Goal: Information Seeking & Learning: Find specific page/section

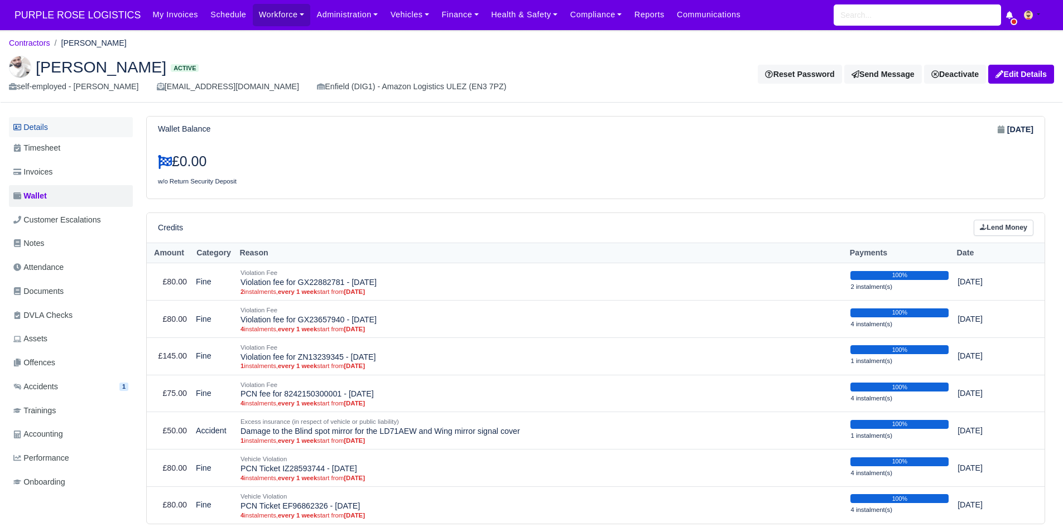
click at [83, 127] on link "Details" at bounding box center [71, 127] width 124 height 21
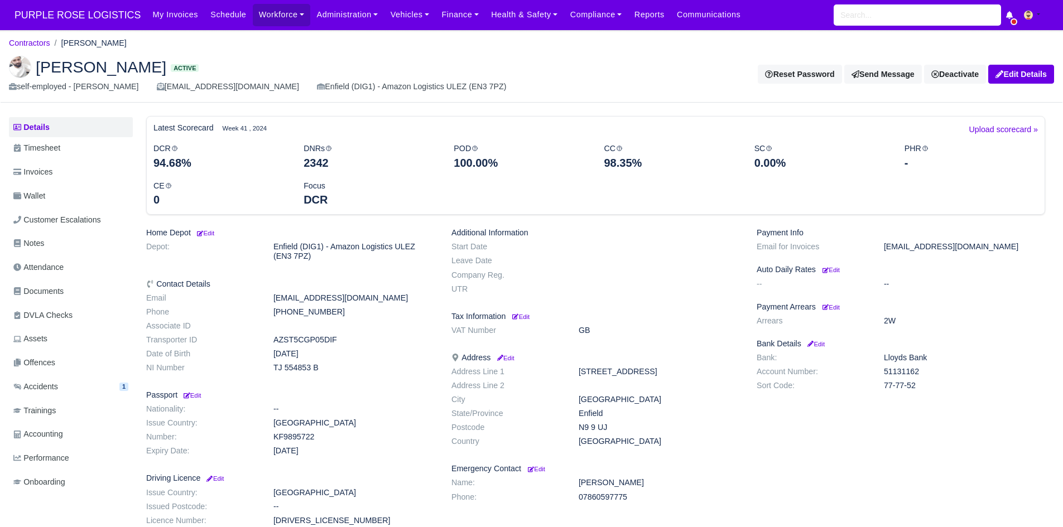
click at [83, 191] on link "Wallet" at bounding box center [71, 196] width 124 height 22
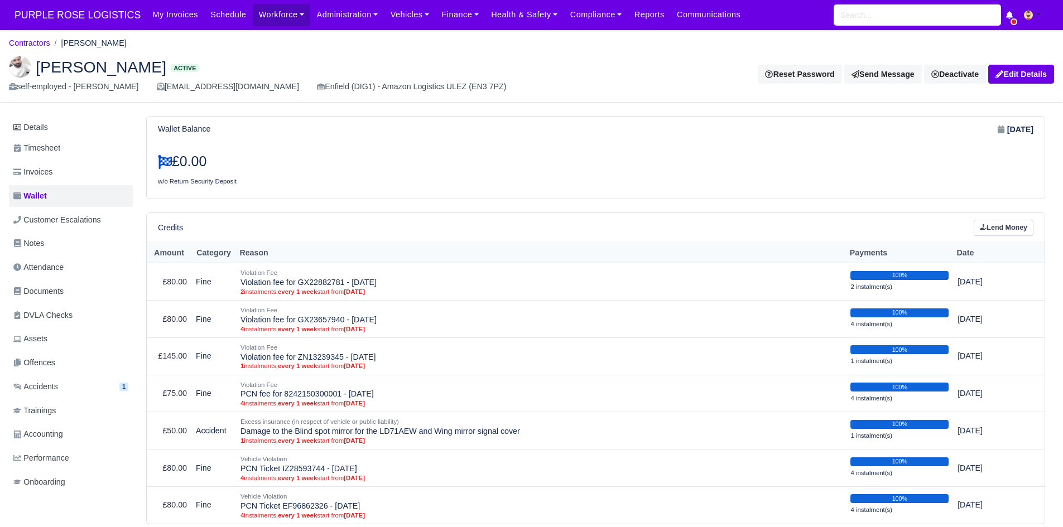
click at [50, 53] on div "Haseeb Raza Active self-employed - Haseeb Raza raza12haseeb@gmail.com Enfield (…" at bounding box center [532, 75] width 1062 height 56
click at [40, 43] on link "Contractors" at bounding box center [29, 42] width 41 height 9
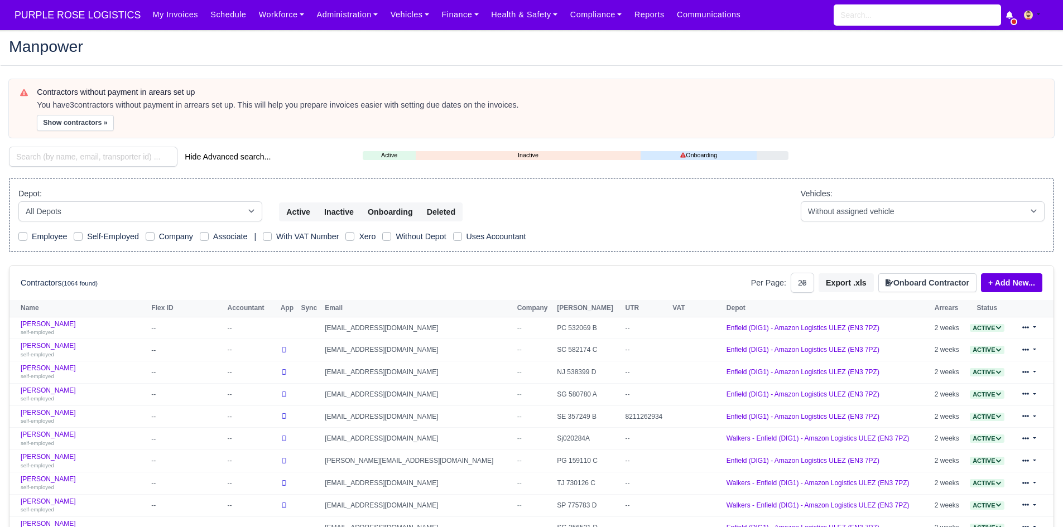
select select "25"
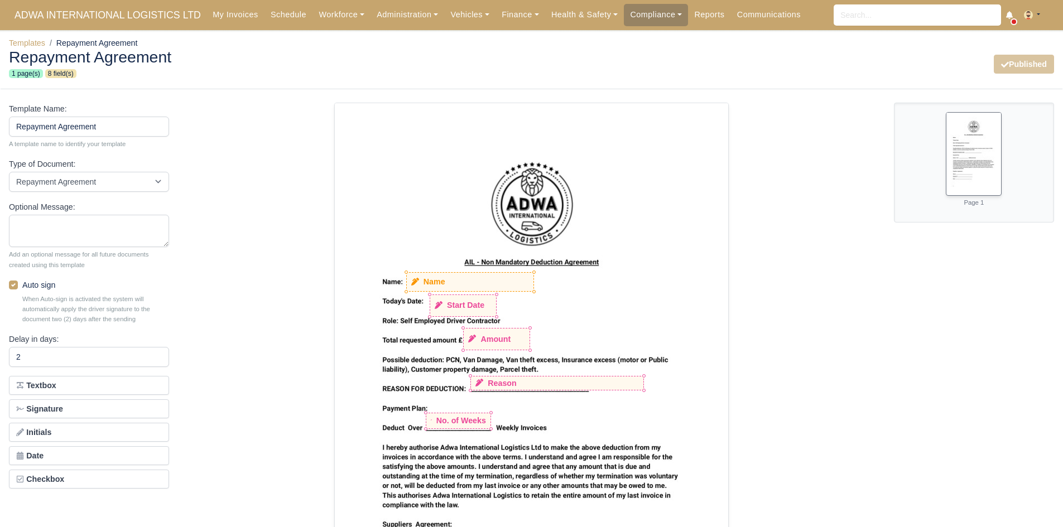
select select "repayment-agreement"
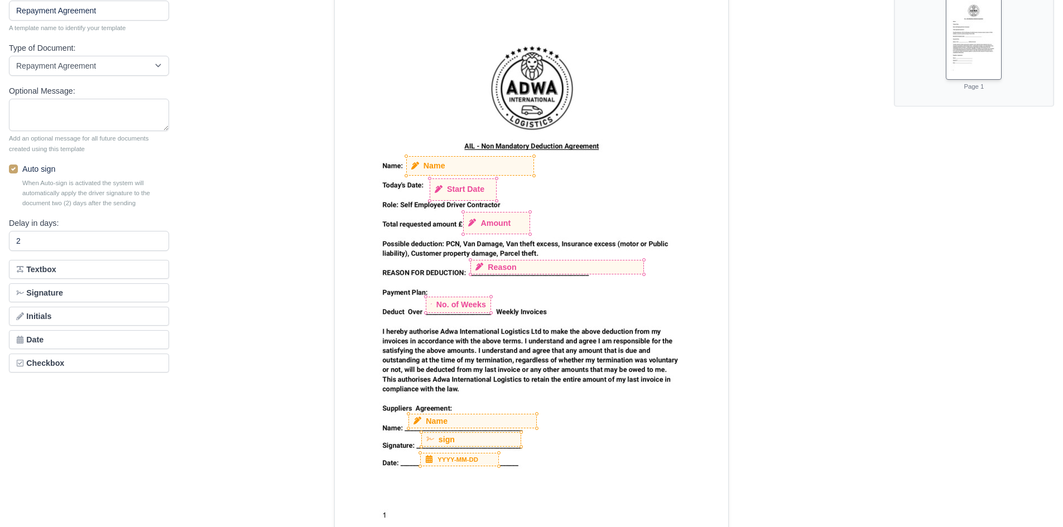
scroll to position [147, 0]
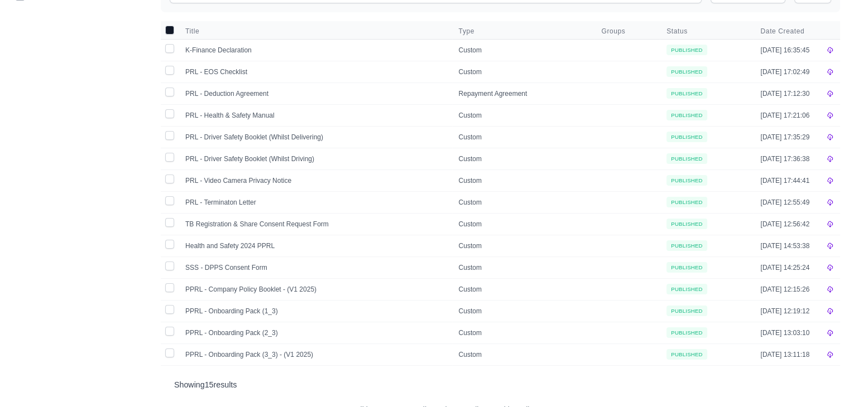
scroll to position [156, 0]
click at [259, 88] on td "PRL - Deduction Agreement" at bounding box center [315, 93] width 273 height 22
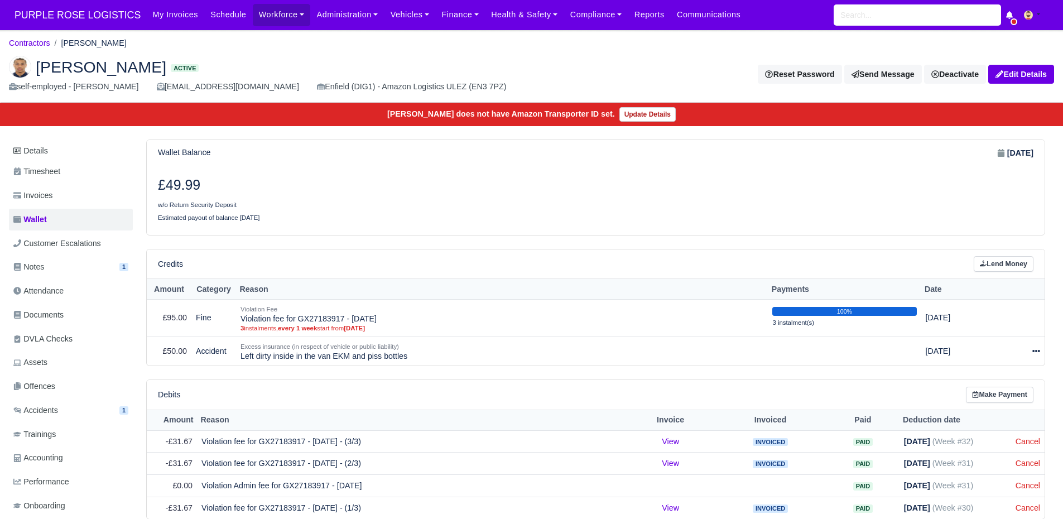
scroll to position [33, 0]
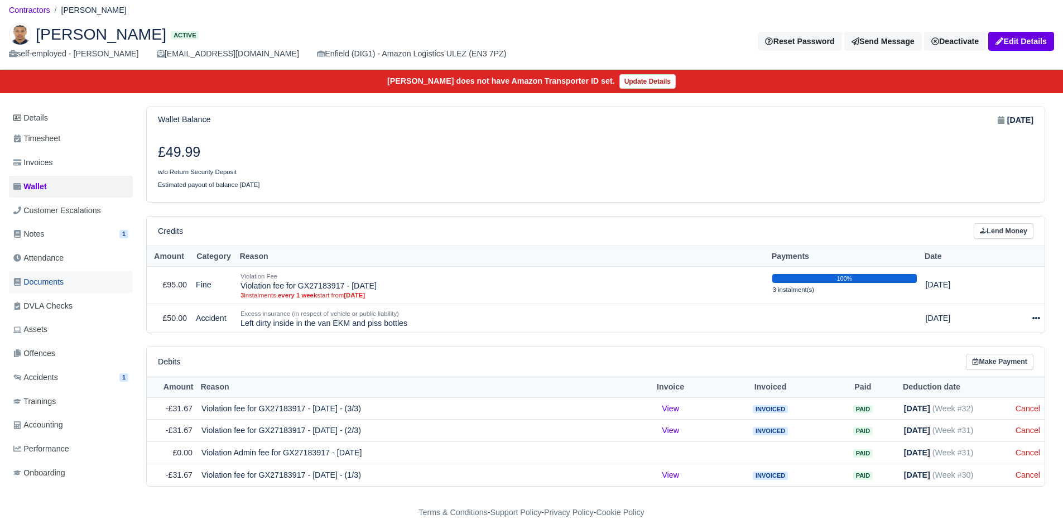
click at [103, 282] on link "Documents" at bounding box center [71, 282] width 124 height 22
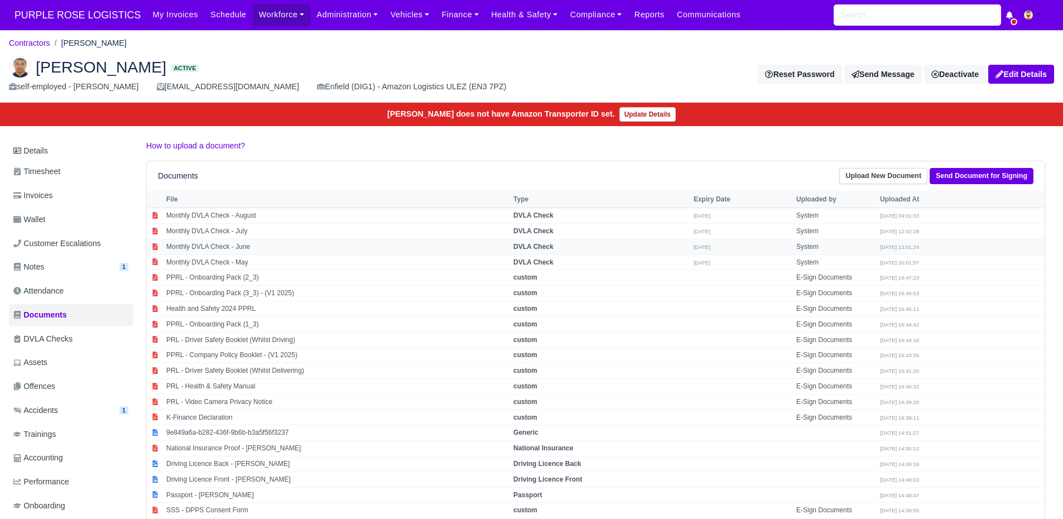
scroll to position [33, 0]
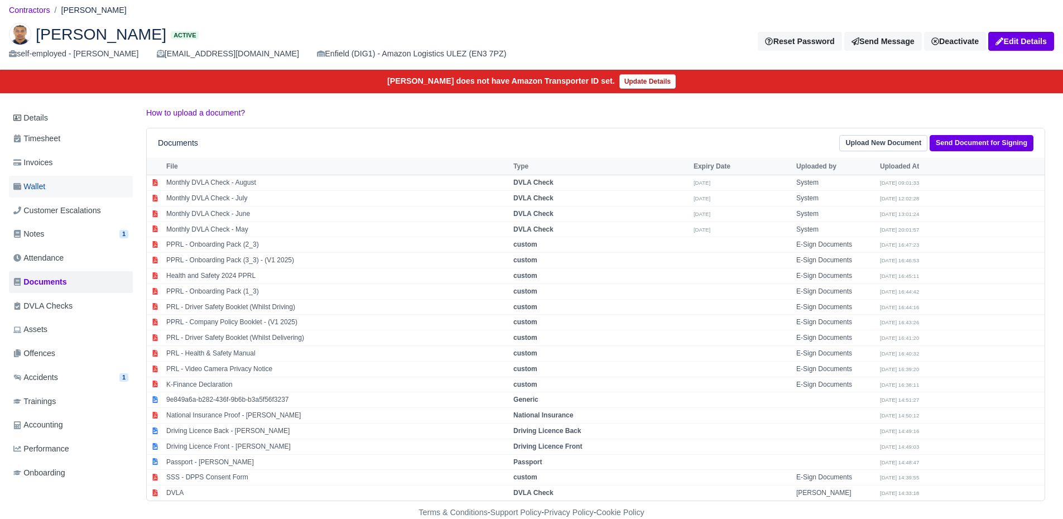
click at [62, 181] on link "Wallet" at bounding box center [71, 187] width 124 height 22
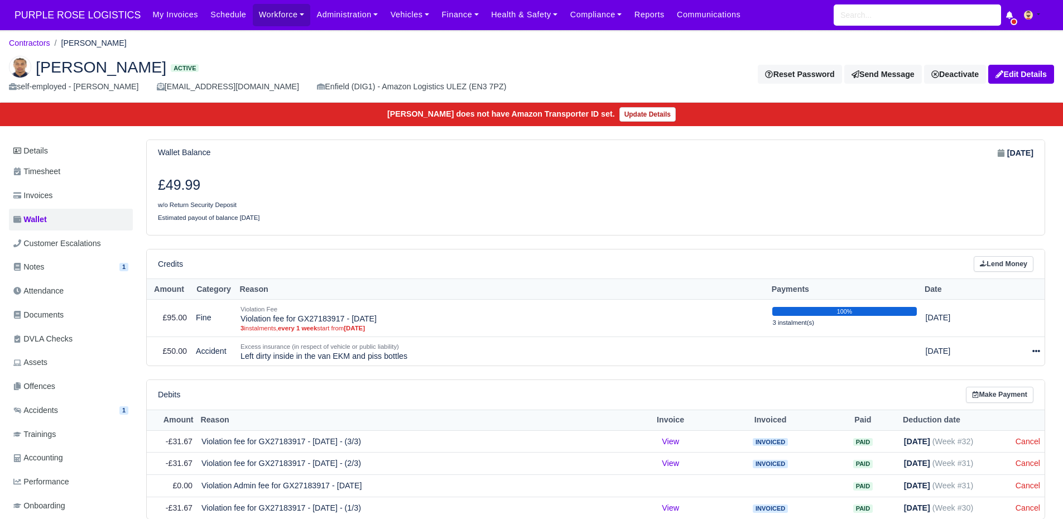
scroll to position [33, 0]
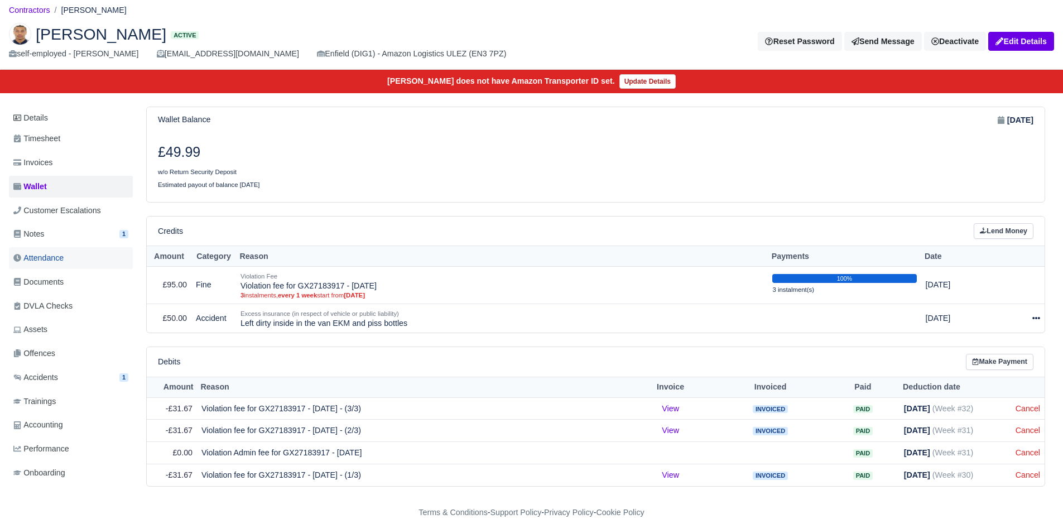
click at [92, 268] on link "Attendance" at bounding box center [71, 258] width 124 height 22
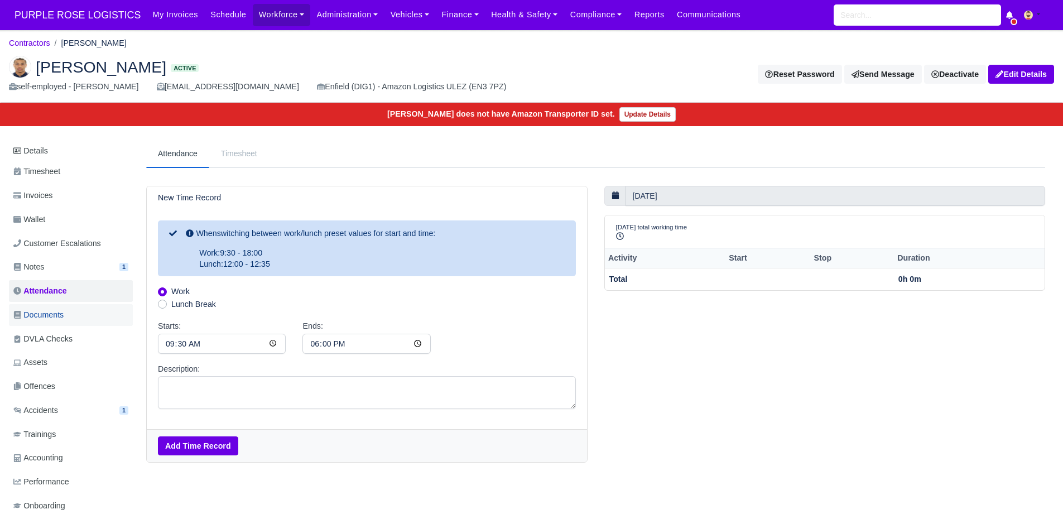
click at [87, 307] on link "Documents" at bounding box center [71, 315] width 124 height 22
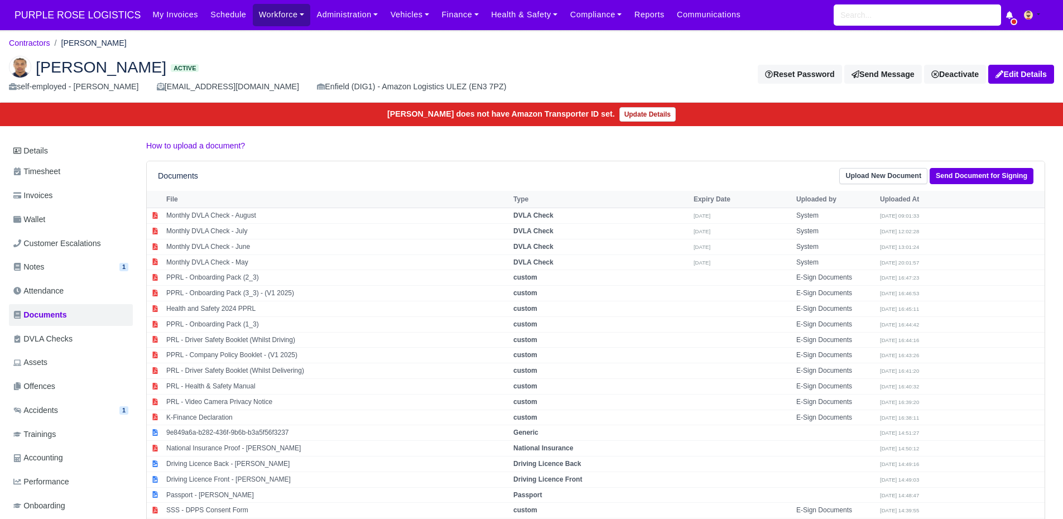
click at [257, 15] on link "Workforce" at bounding box center [282, 15] width 58 height 22
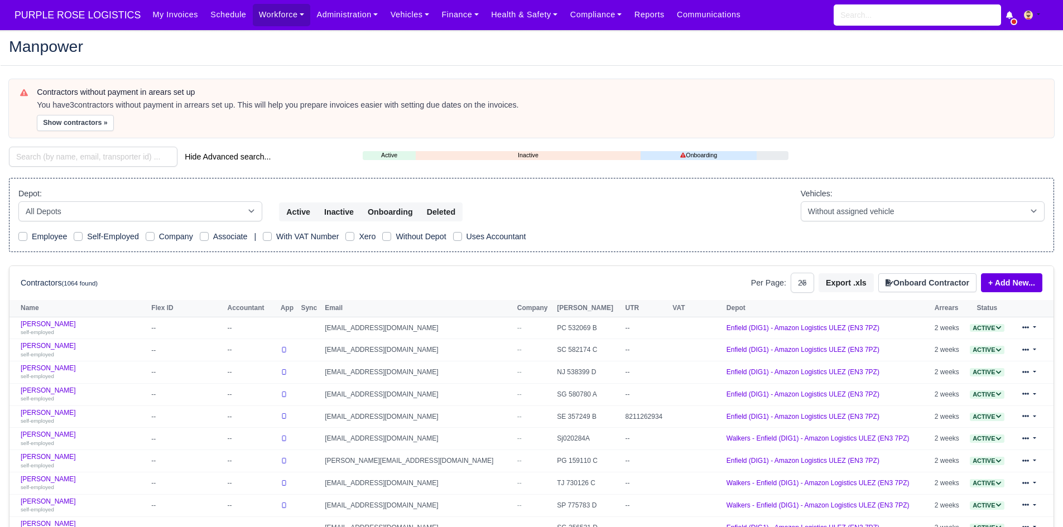
select select "25"
click at [119, 155] on input "search" at bounding box center [93, 157] width 168 height 20
click at [99, 153] on input "search" at bounding box center [93, 157] width 168 height 20
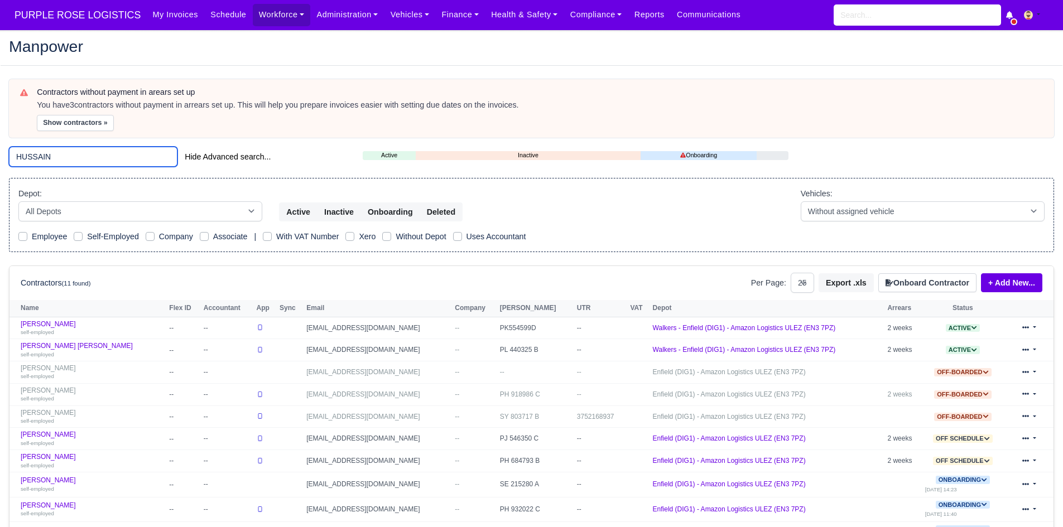
type input "HUSSAIN"
click at [78, 326] on link "Mohammed Hakeem Hussain self-employed" at bounding box center [92, 328] width 143 height 16
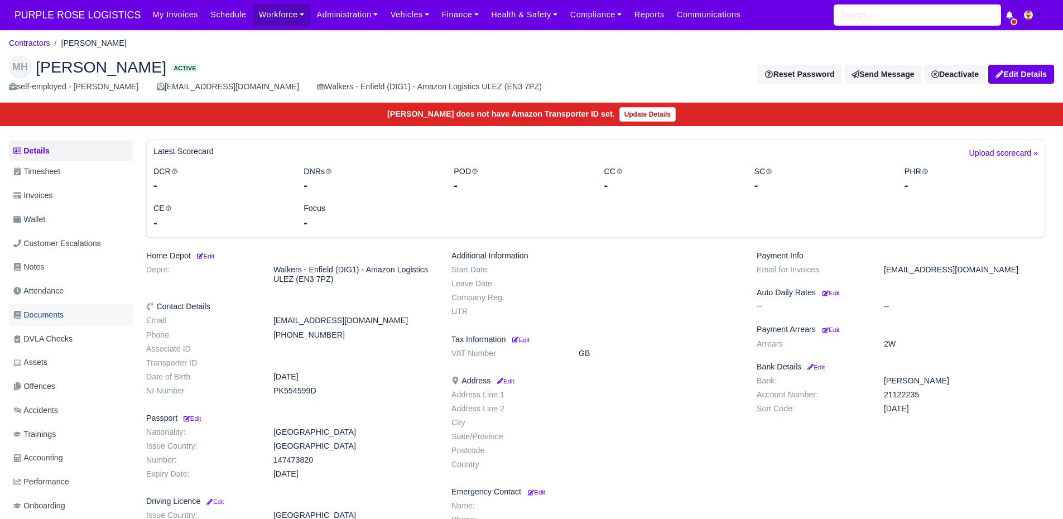
click at [51, 315] on span "Documents" at bounding box center [38, 315] width 50 height 13
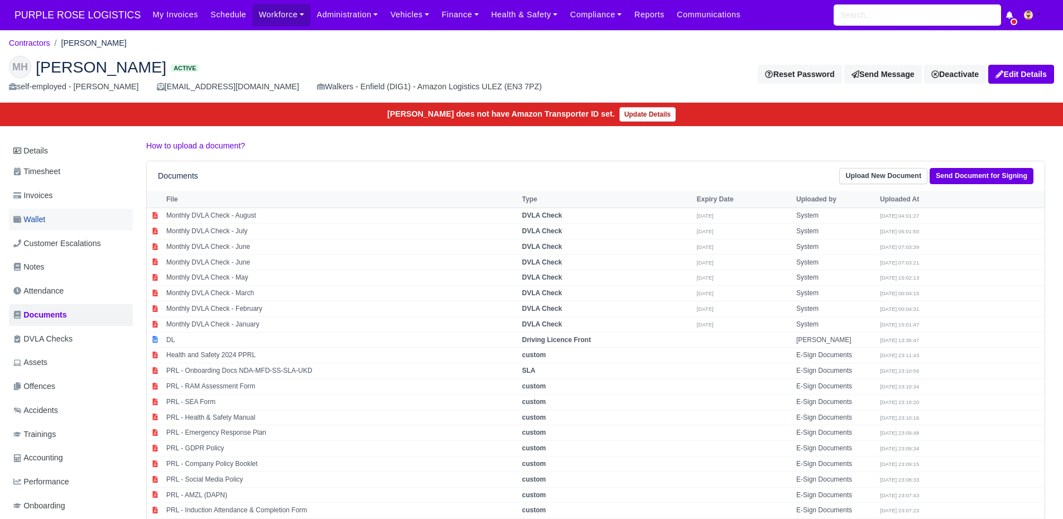
click at [98, 217] on link "Wallet" at bounding box center [71, 220] width 124 height 22
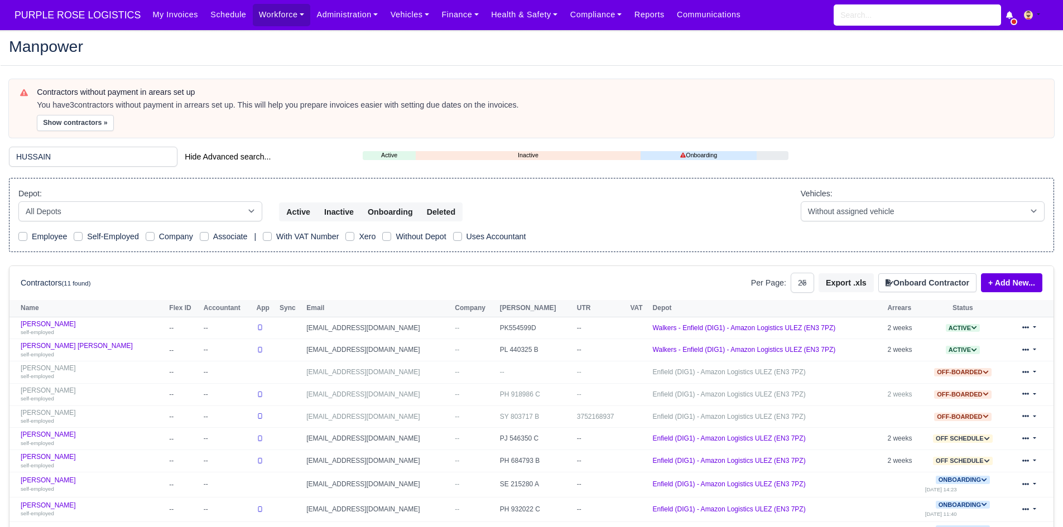
select select "25"
click at [93, 347] on link "[PERSON_NAME] [PERSON_NAME] self-employed" at bounding box center [92, 350] width 143 height 16
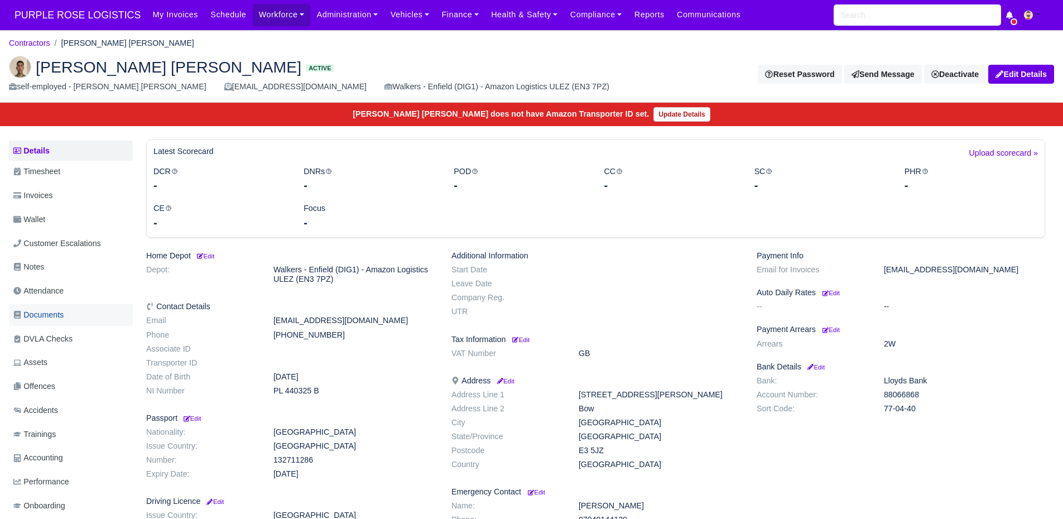
click at [57, 318] on span "Documents" at bounding box center [38, 315] width 50 height 13
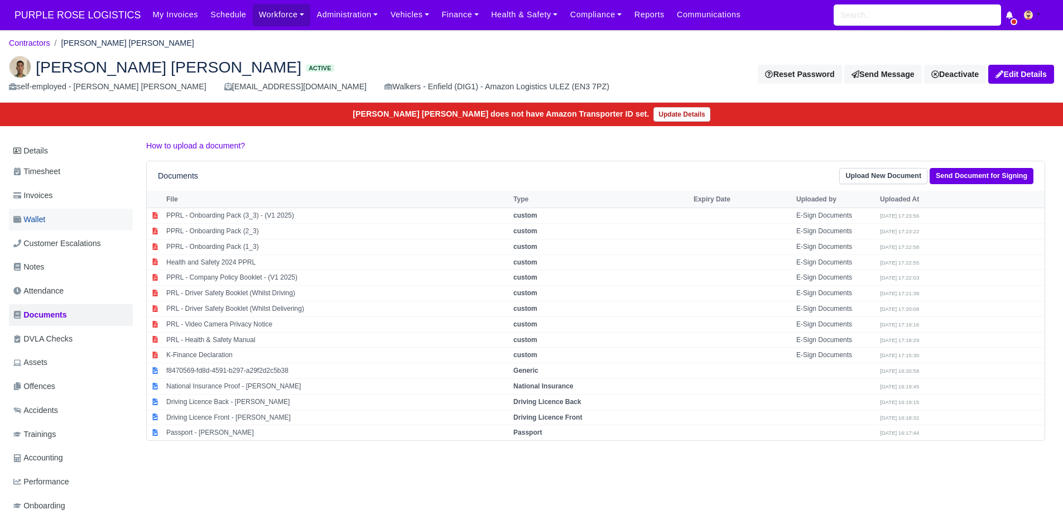
click at [68, 226] on link "Wallet" at bounding box center [71, 220] width 124 height 22
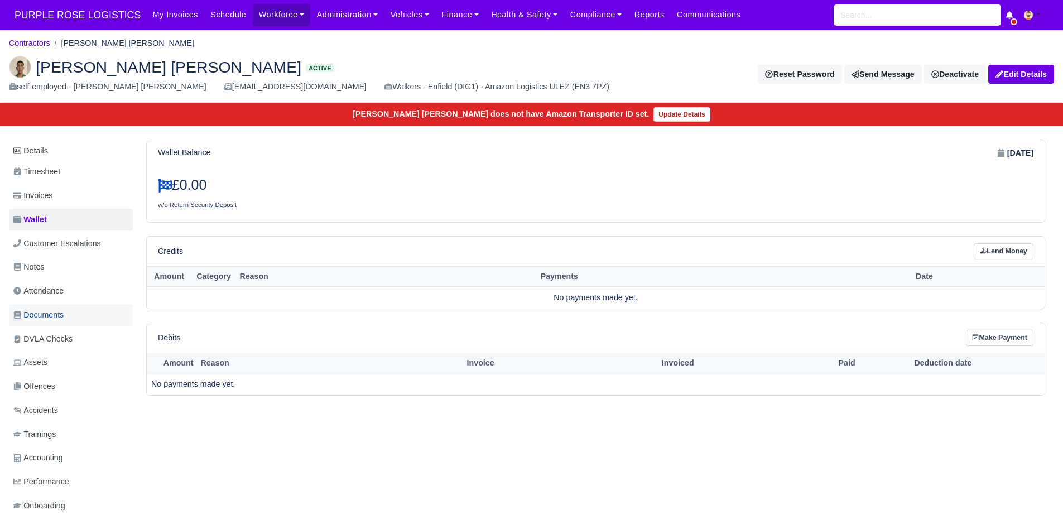
click at [69, 319] on link "Documents" at bounding box center [71, 315] width 124 height 22
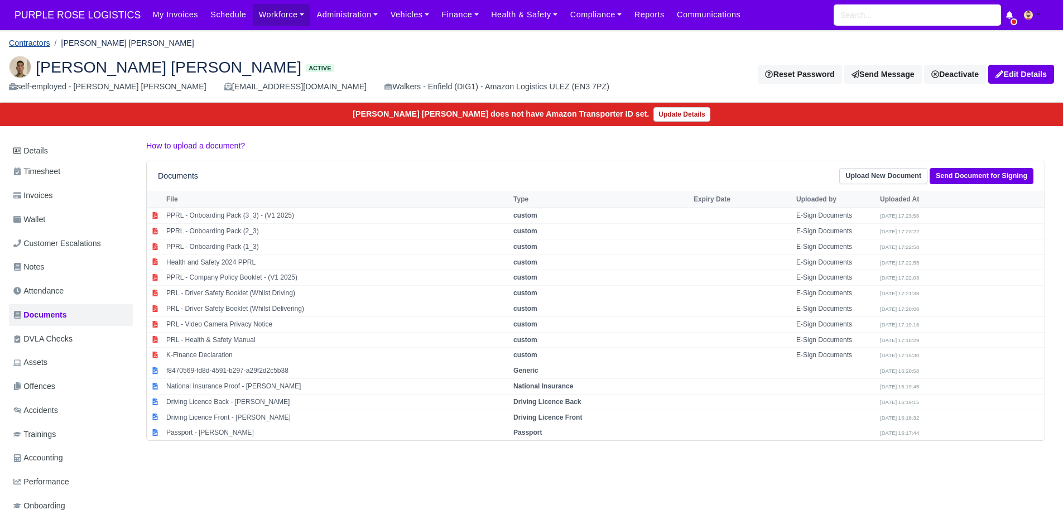
click at [44, 43] on link "Contractors" at bounding box center [29, 42] width 41 height 9
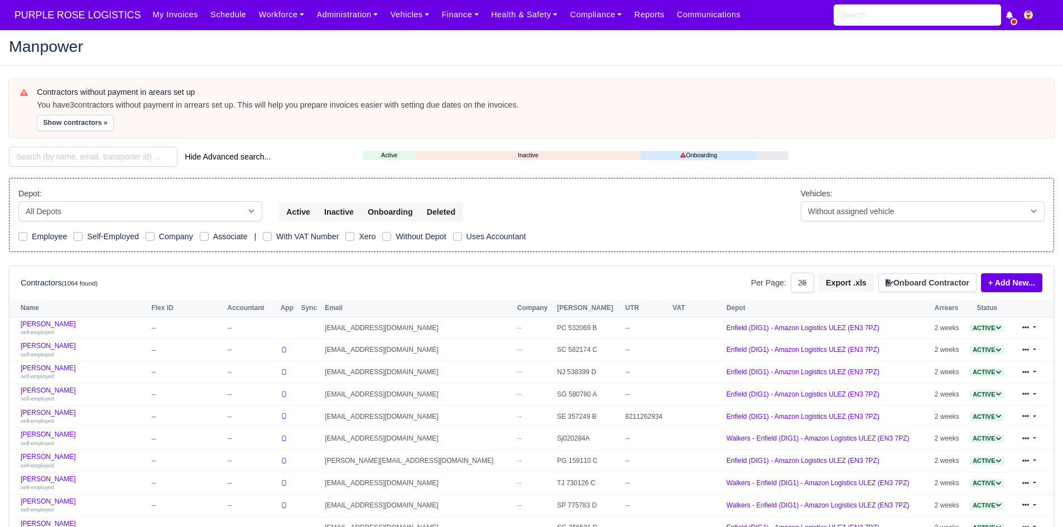
select select "25"
click at [42, 157] on input "search" at bounding box center [93, 157] width 168 height 20
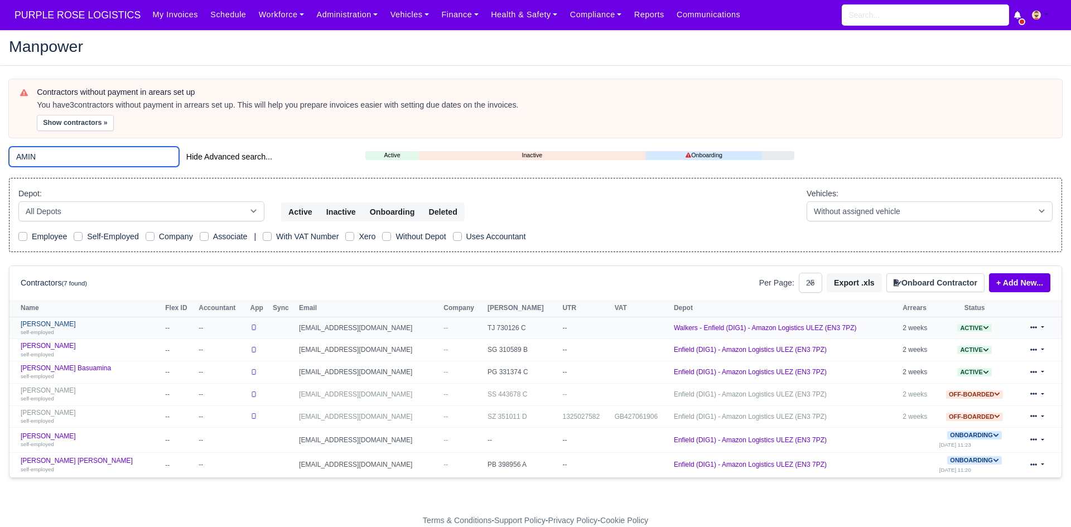
type input "AMIN"
click at [44, 322] on link "Amin Amini self-employed" at bounding box center [90, 328] width 139 height 16
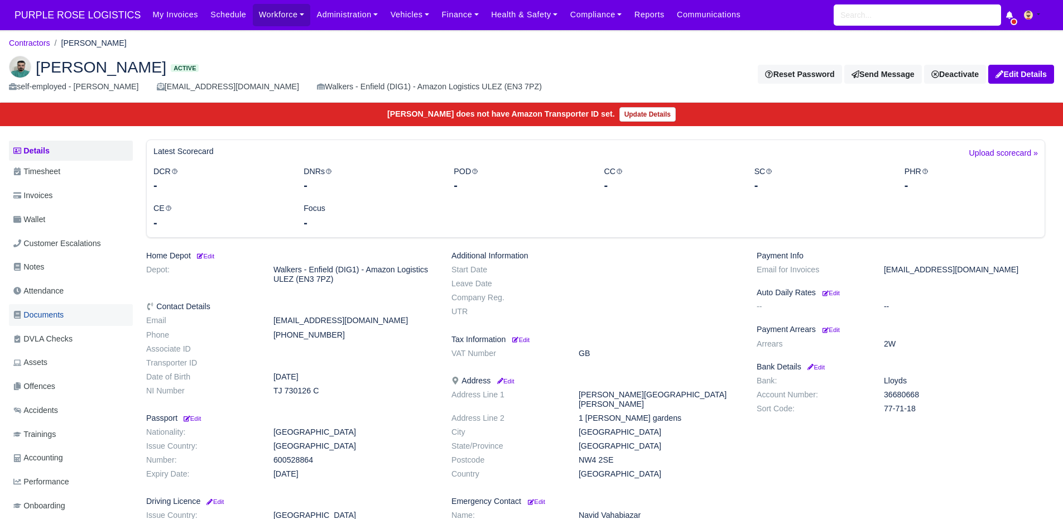
click at [58, 319] on span "Documents" at bounding box center [38, 315] width 50 height 13
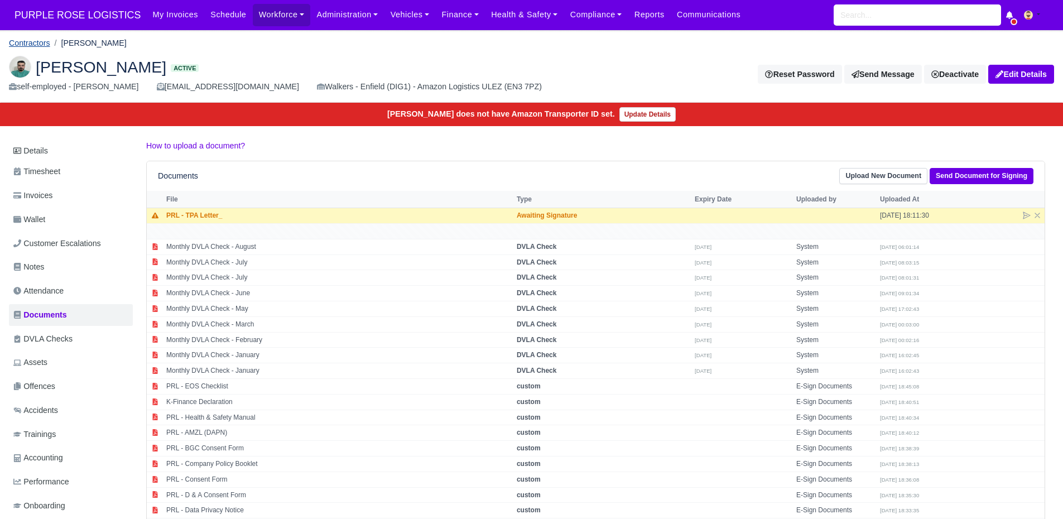
click at [46, 47] on link "Contractors" at bounding box center [29, 42] width 41 height 9
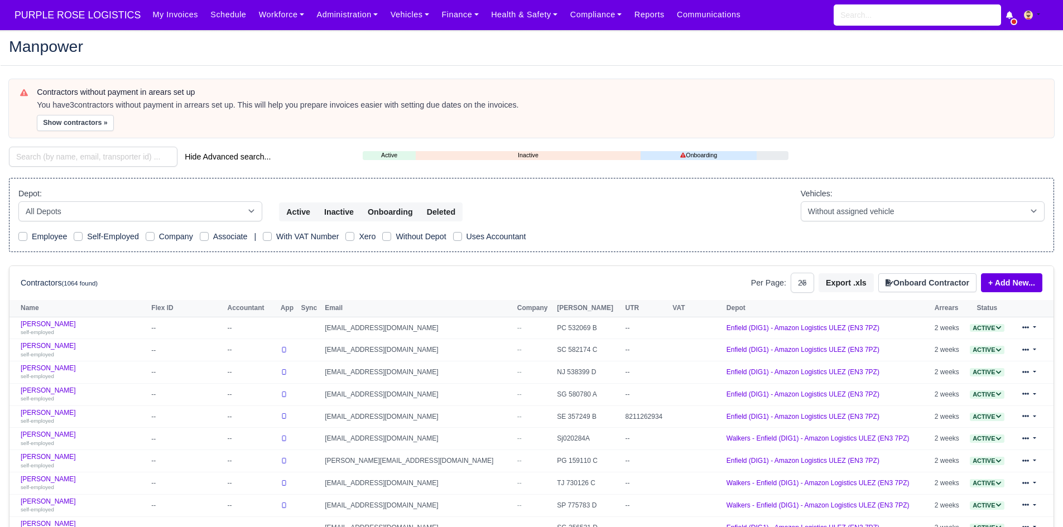
select select "25"
click at [65, 156] on input "search" at bounding box center [93, 157] width 168 height 20
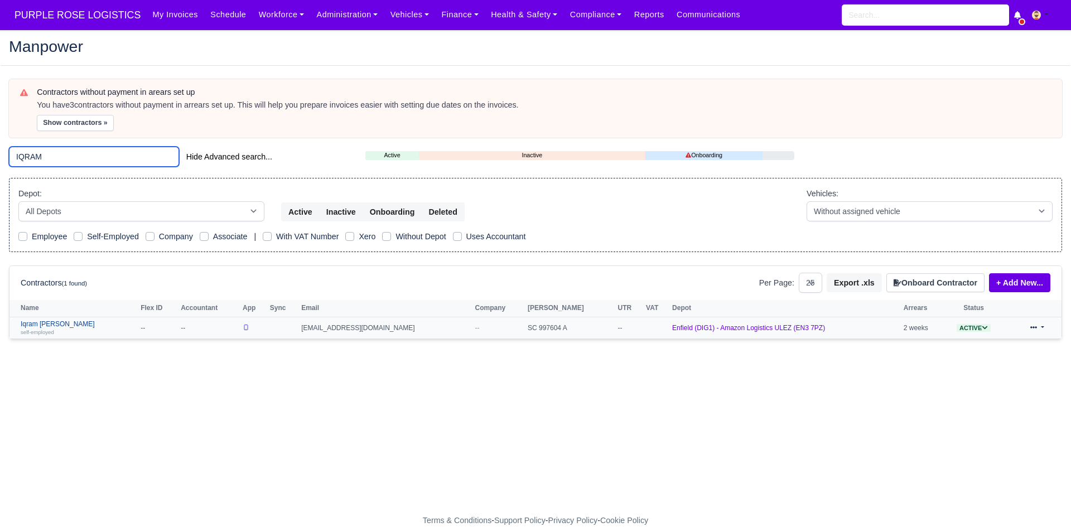
type input "IQRAM"
click at [62, 326] on link "Iqram Ismail Mtambo self-employed" at bounding box center [78, 328] width 114 height 16
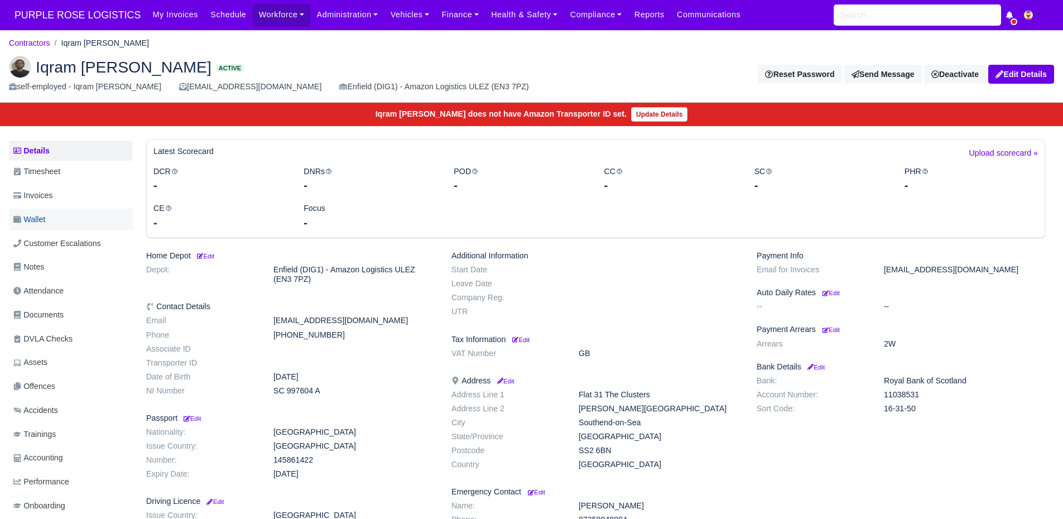
click at [50, 221] on link "Wallet" at bounding box center [71, 220] width 124 height 22
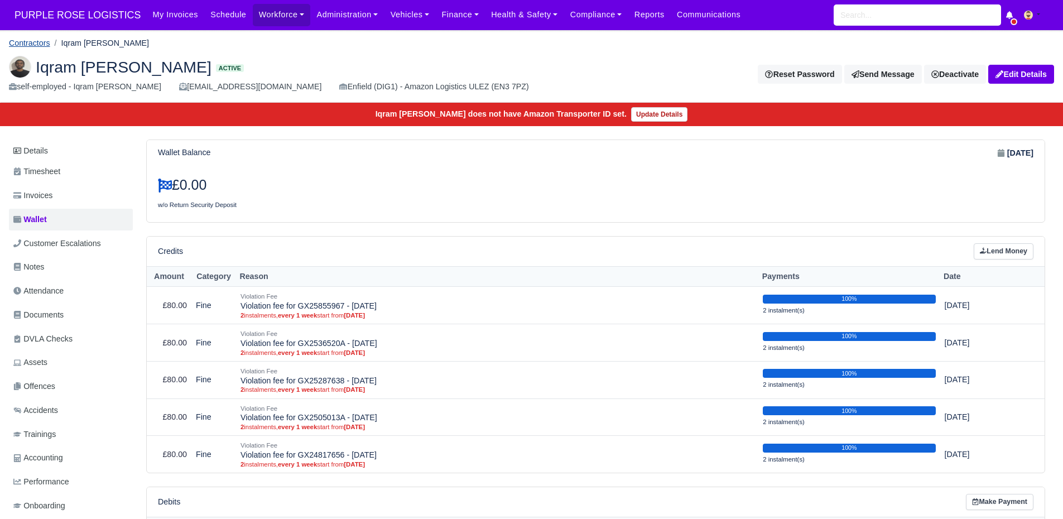
click at [31, 40] on link "Contractors" at bounding box center [29, 42] width 41 height 9
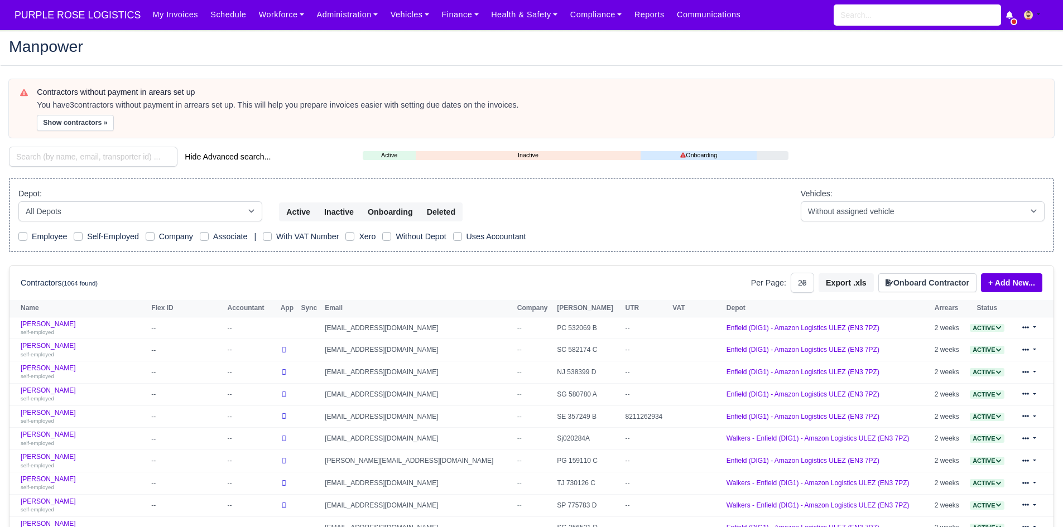
select select "25"
click at [60, 153] on input "search" at bounding box center [93, 157] width 168 height 20
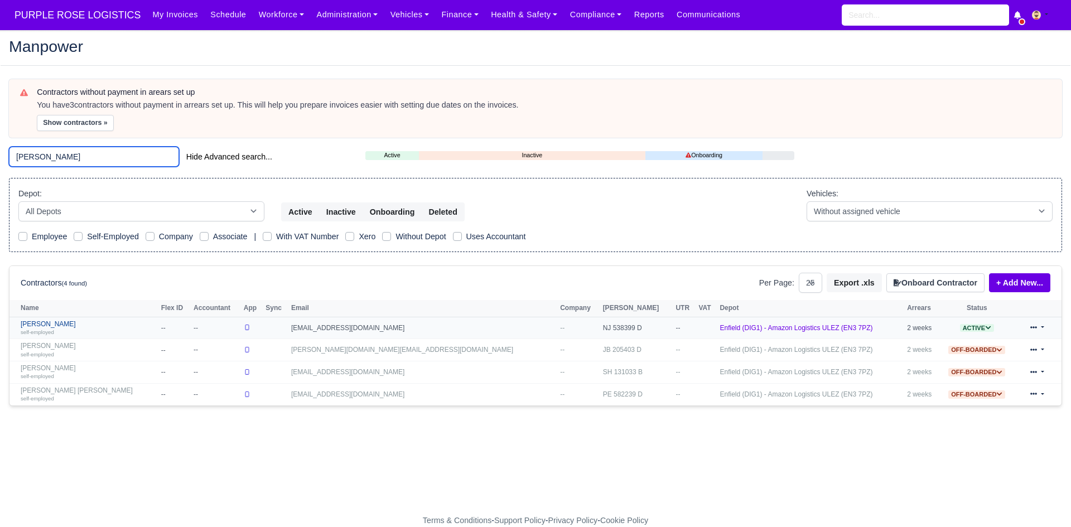
type input "ADRIAN"
click at [44, 326] on link "Adrian Ando self-employed" at bounding box center [88, 328] width 135 height 16
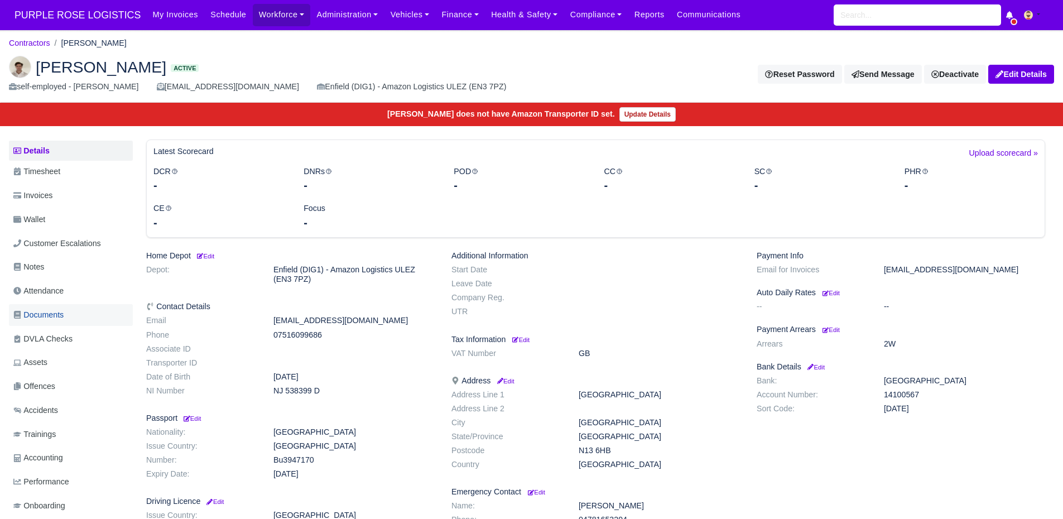
click at [52, 313] on span "Documents" at bounding box center [38, 315] width 50 height 13
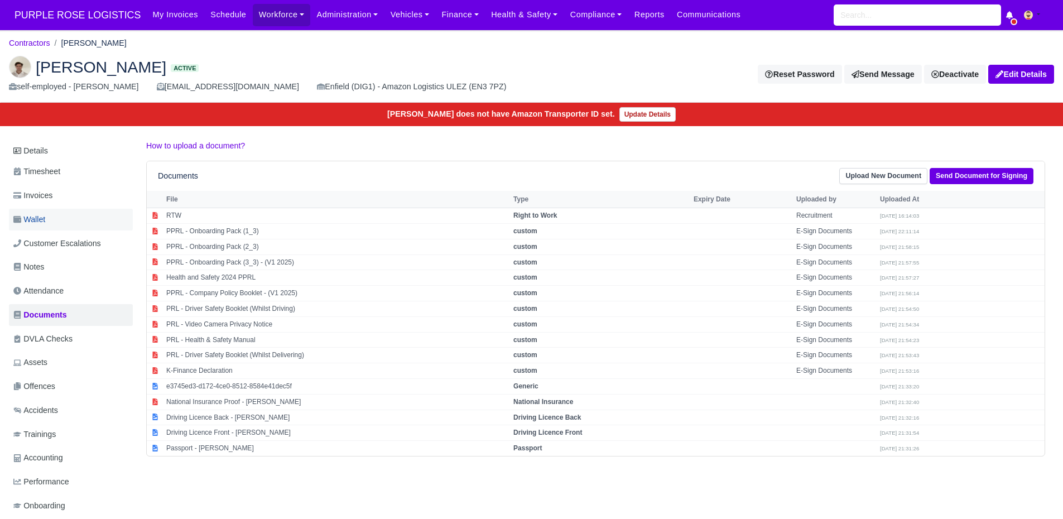
click at [64, 217] on link "Wallet" at bounding box center [71, 220] width 124 height 22
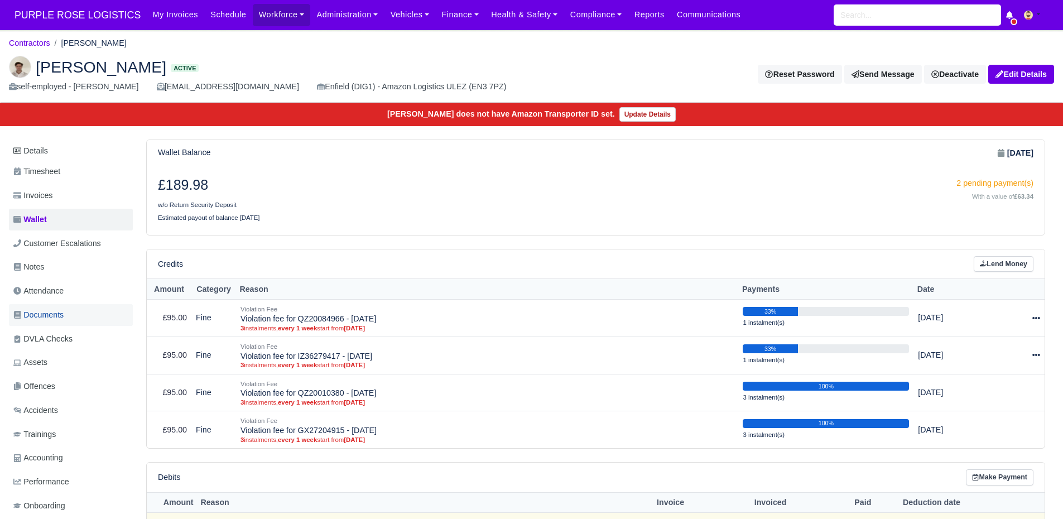
click at [90, 315] on link "Documents" at bounding box center [71, 315] width 124 height 22
click at [25, 48] on li "Contractors" at bounding box center [29, 43] width 41 height 13
click at [34, 46] on link "Contractors" at bounding box center [29, 42] width 41 height 9
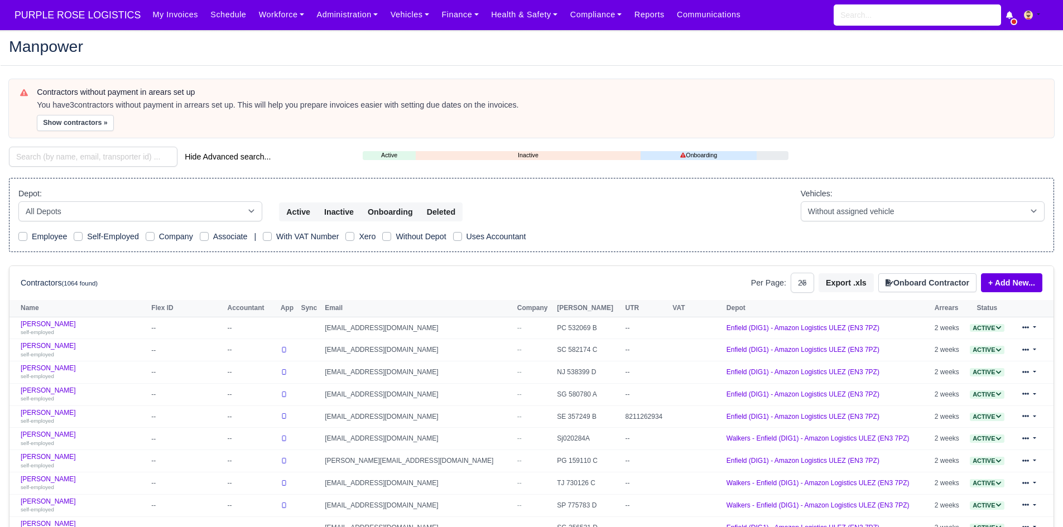
select select "25"
click at [74, 163] on input "search" at bounding box center [93, 157] width 168 height 20
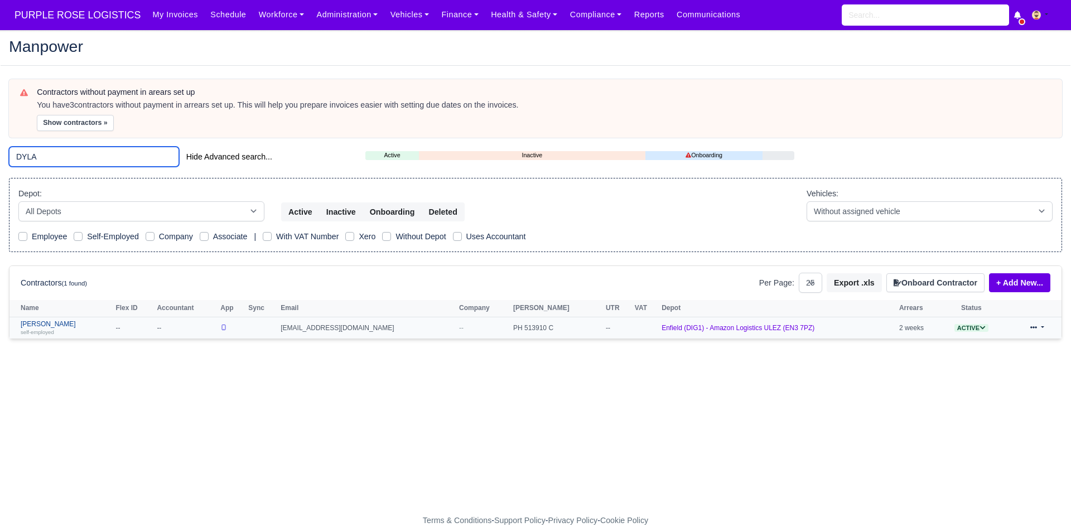
type input "DYLA"
click at [49, 321] on link "Dylan Bennett self-employed" at bounding box center [65, 328] width 89 height 16
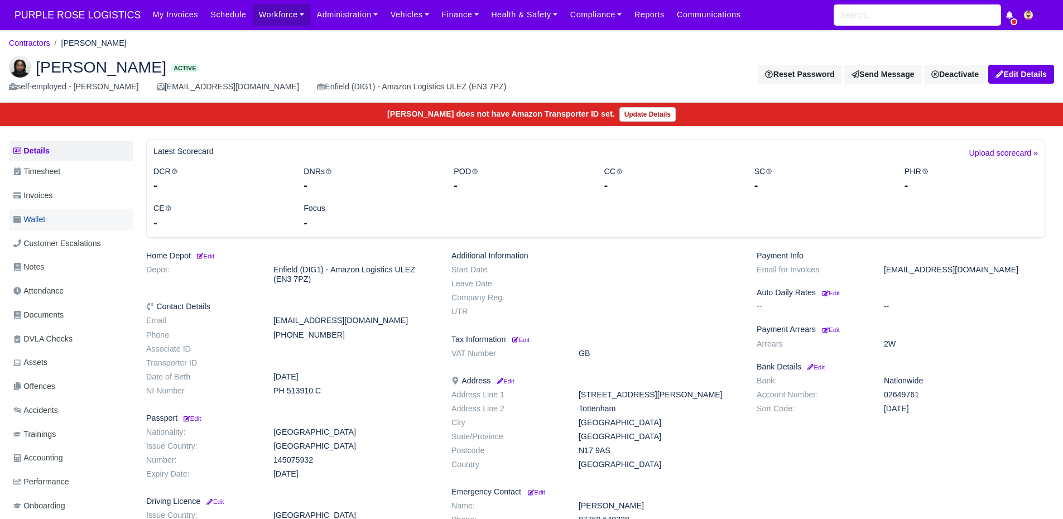
click at [60, 213] on link "Wallet" at bounding box center [71, 220] width 124 height 22
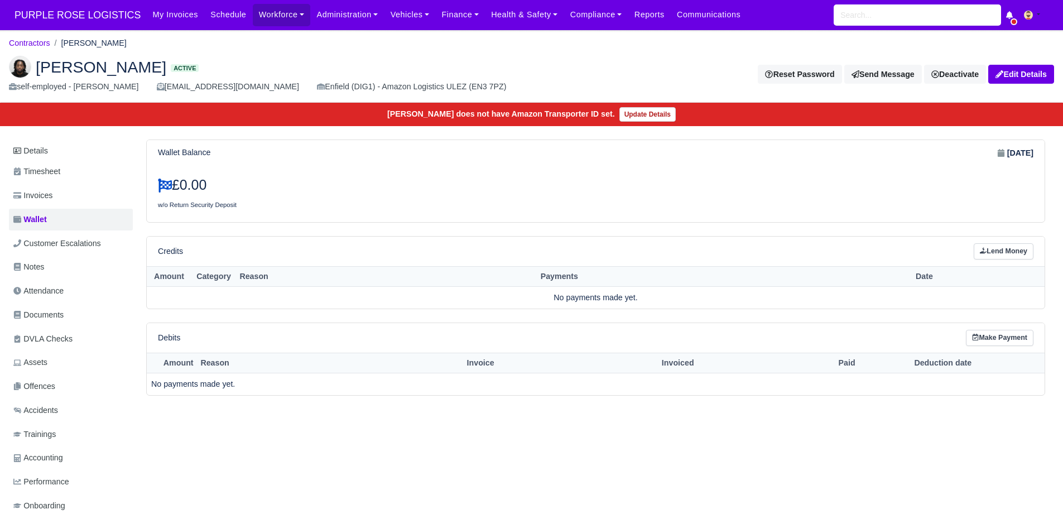
click at [31, 50] on div "Dylan Bennett Active self-employed - Dylan Bennett dbenn7000@gmail.com Enfield …" at bounding box center [532, 75] width 1062 height 56
click at [38, 43] on link "Contractors" at bounding box center [29, 42] width 41 height 9
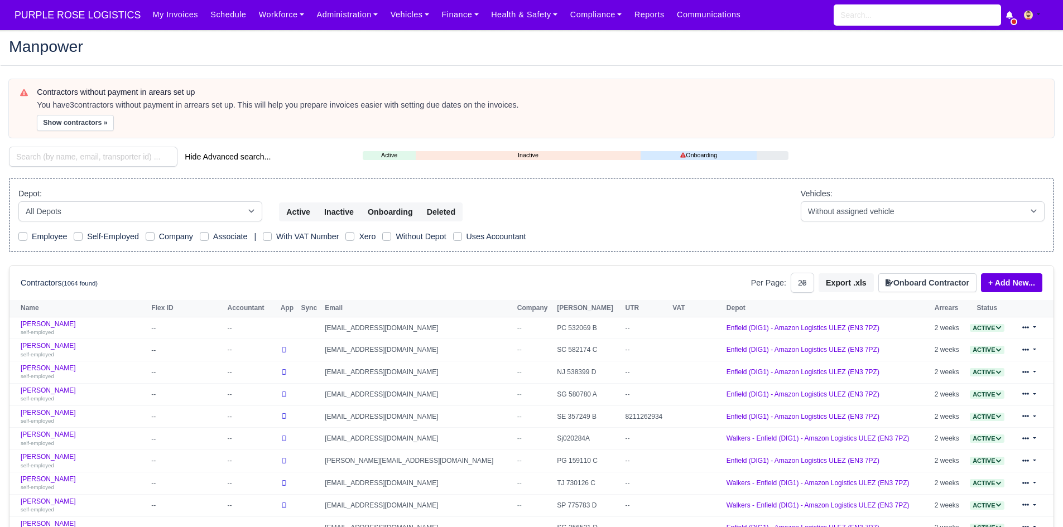
select select "25"
click at [64, 167] on div "Hide Advanced search..." at bounding box center [178, 158] width 354 height 22
click at [75, 162] on input "search" at bounding box center [93, 157] width 168 height 20
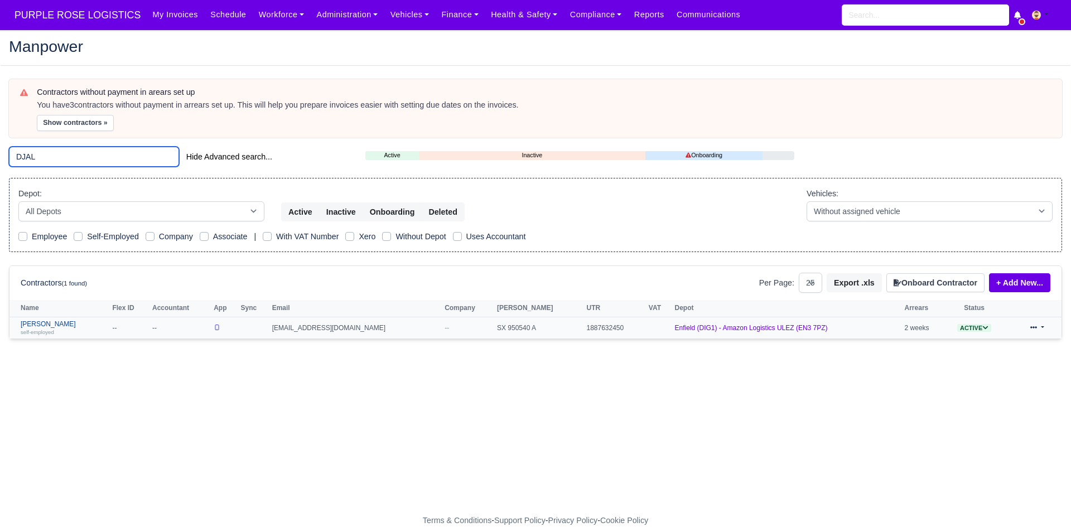
type input "DJAL"
click at [57, 321] on link "Ibrahima Djalo self-employed" at bounding box center [64, 328] width 86 height 16
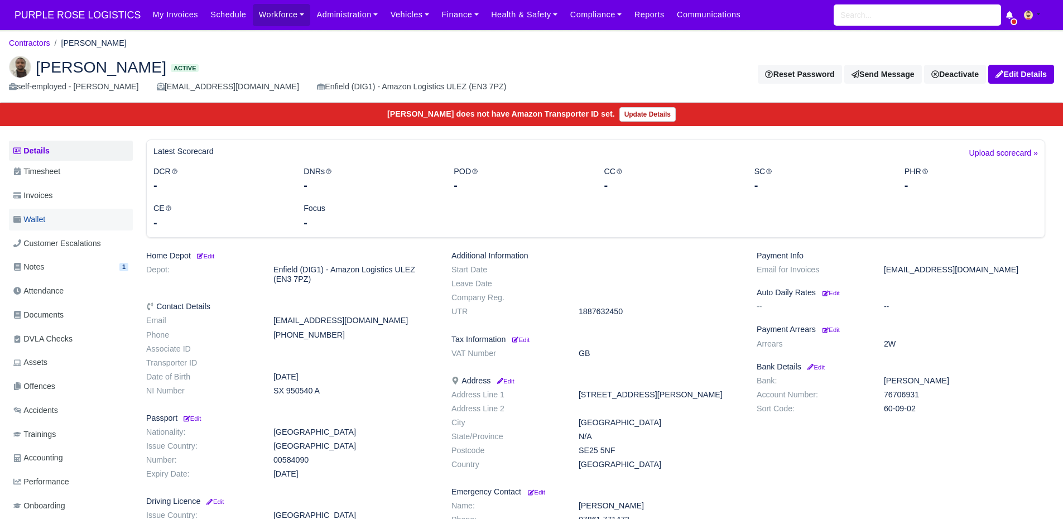
click at [62, 227] on link "Wallet" at bounding box center [71, 220] width 124 height 22
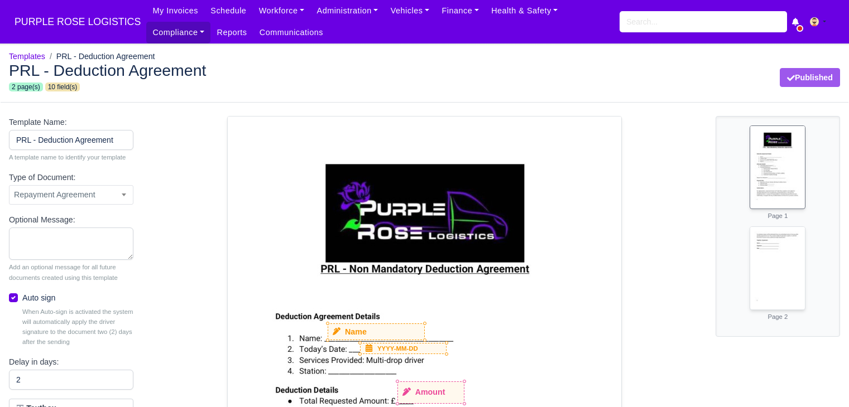
select select "repayment-agreement"
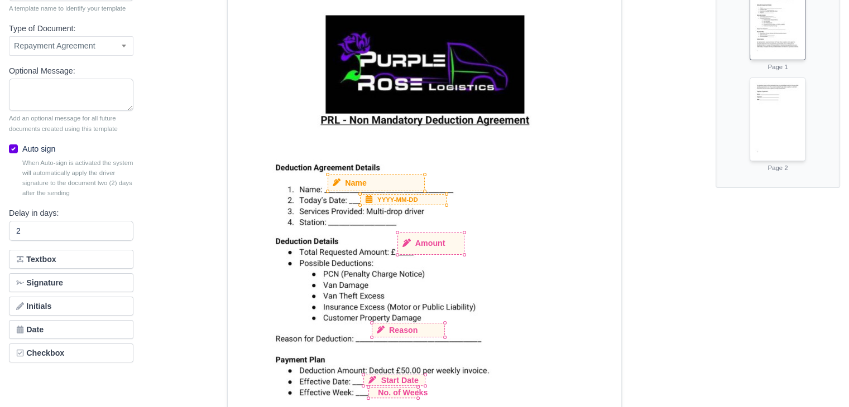
scroll to position [216, 0]
